Goal: Navigation & Orientation: Find specific page/section

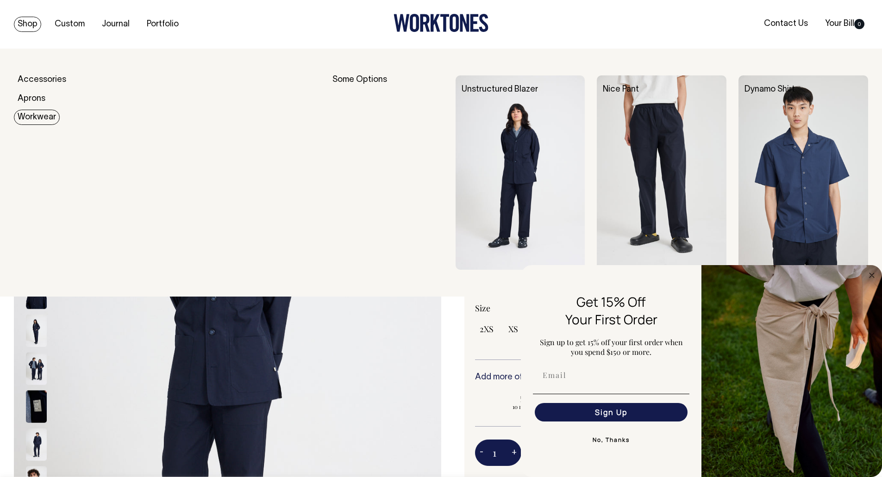
click at [36, 119] on link "Workwear" at bounding box center [37, 117] width 46 height 15
